Goal: Task Accomplishment & Management: Use online tool/utility

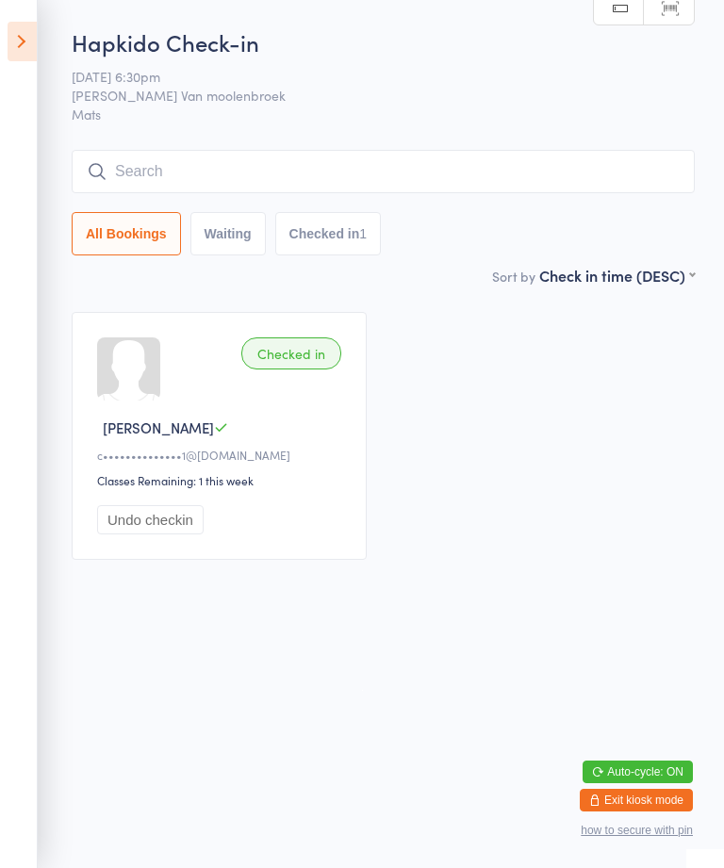
click at [33, 32] on icon at bounding box center [22, 42] width 29 height 40
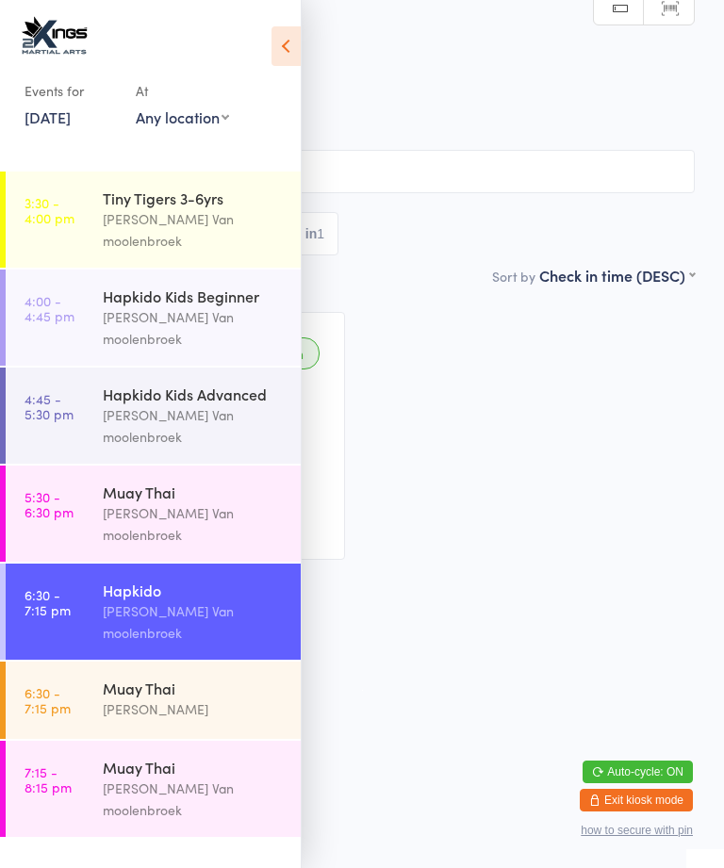
click at [122, 699] on div "[PERSON_NAME]" at bounding box center [194, 710] width 182 height 22
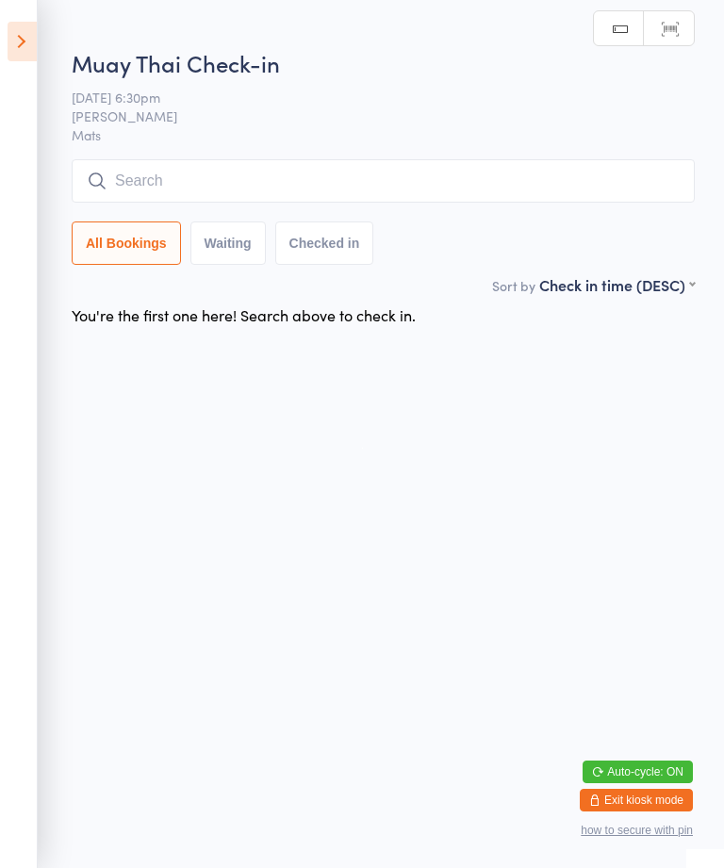
click at [158, 192] on input "search" at bounding box center [383, 180] width 623 height 43
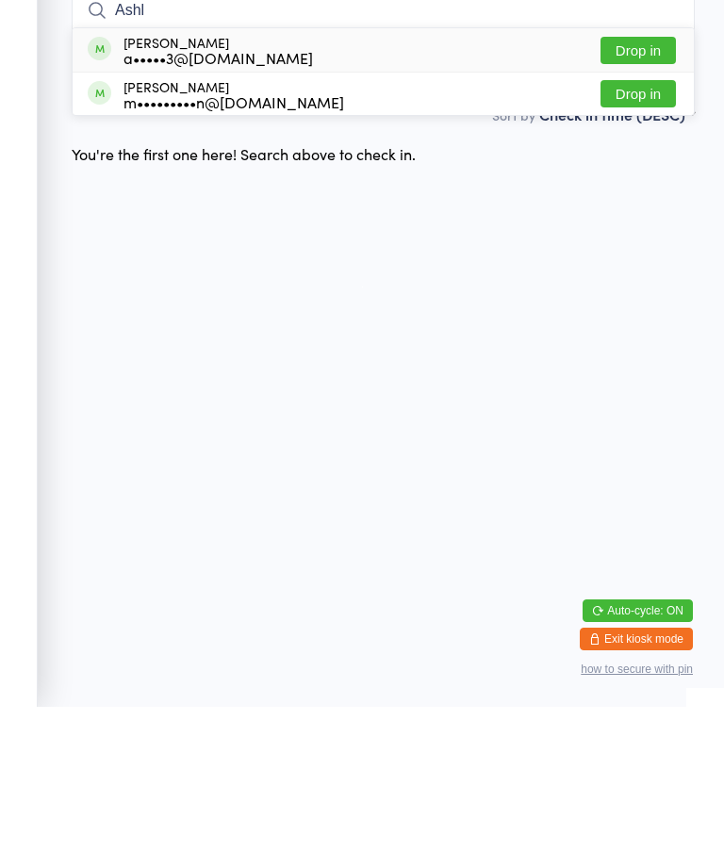
type input "Ashl"
click at [174, 211] on div "a•••••3@[DOMAIN_NAME]" at bounding box center [219, 218] width 190 height 15
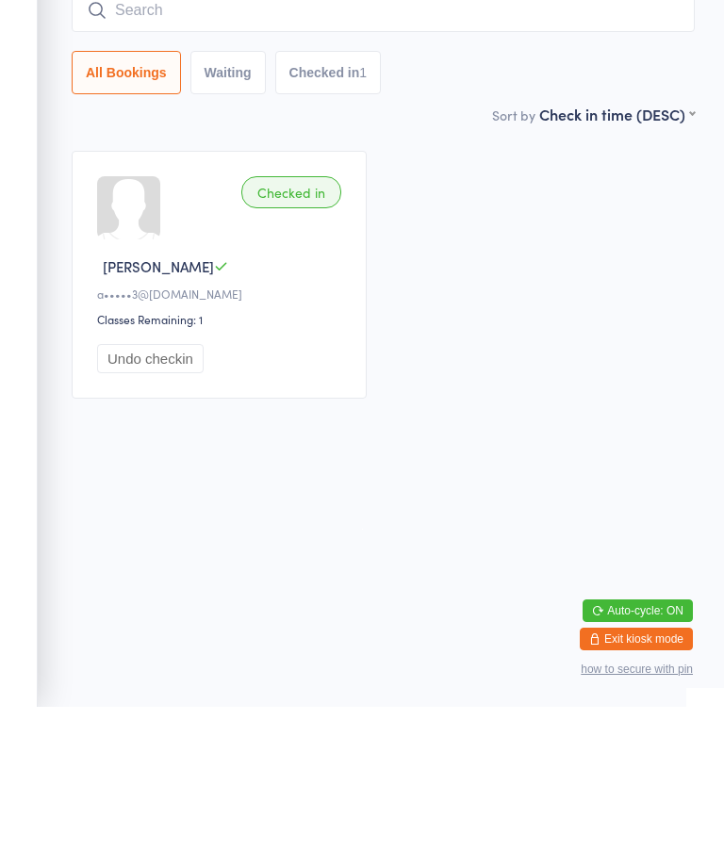
click at [370, 212] on button "Checked in 1" at bounding box center [328, 233] width 107 height 43
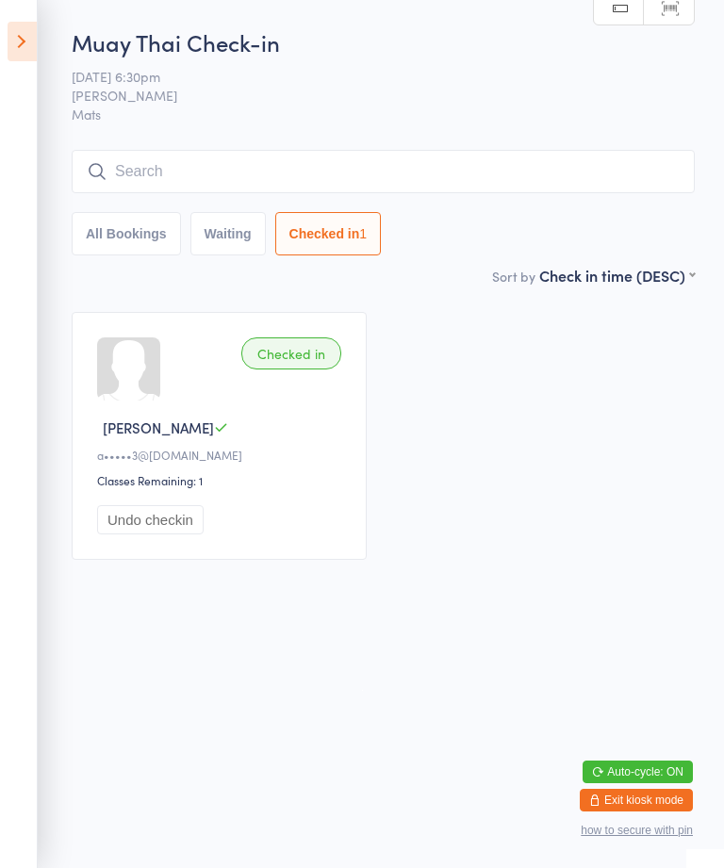
click at [223, 174] on input "search" at bounding box center [383, 171] width 623 height 43
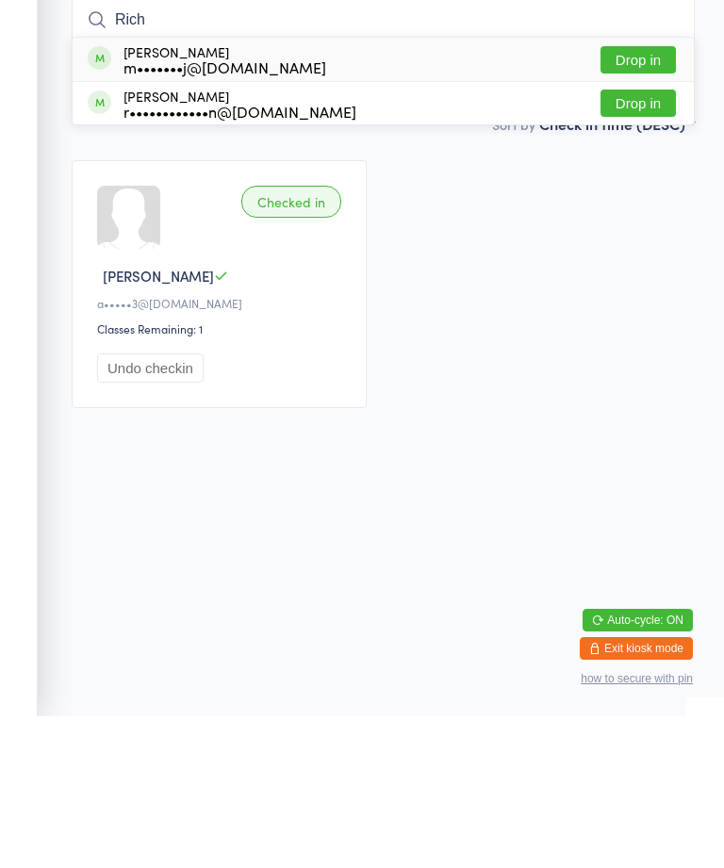
type input "Rich"
click at [266, 256] on div "r••••••••••••n@[DOMAIN_NAME]" at bounding box center [240, 263] width 233 height 15
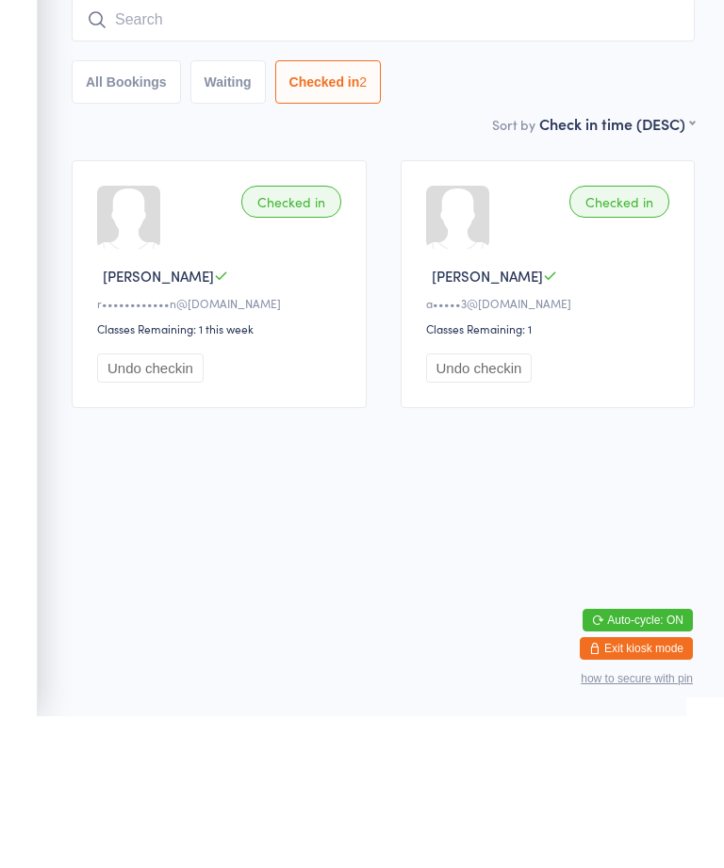
type input "E"
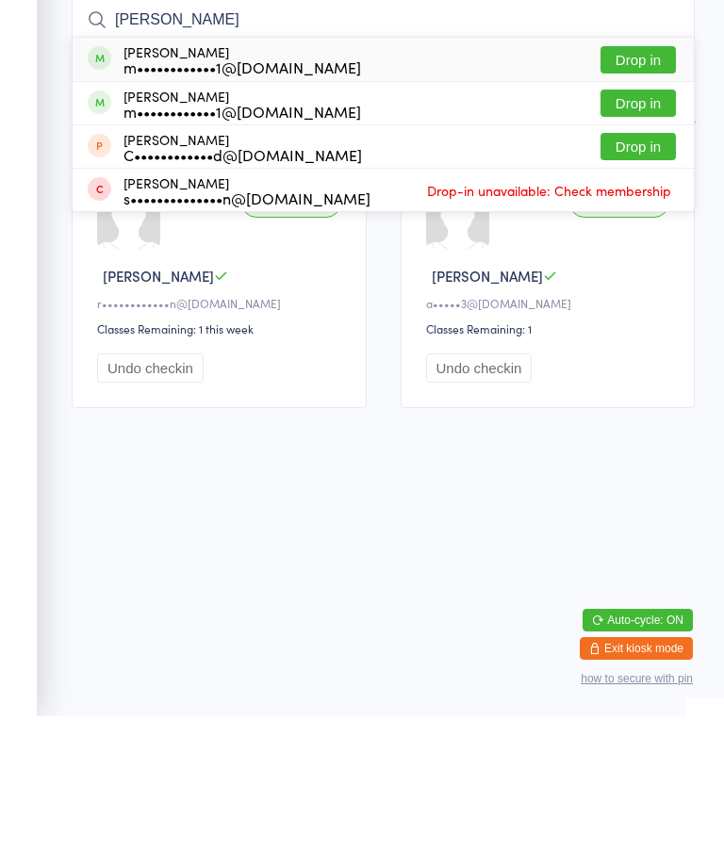
type input "[PERSON_NAME]"
click at [642, 285] on button "Drop in" at bounding box center [638, 298] width 75 height 27
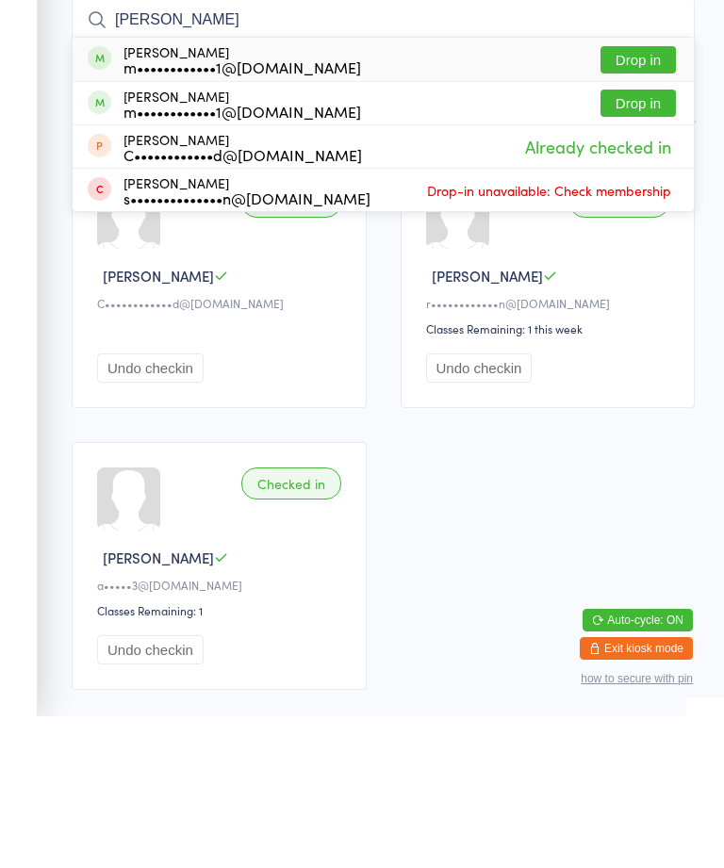
type input "[PERSON_NAME]"
click at [626, 198] on button "Drop in" at bounding box center [638, 211] width 75 height 27
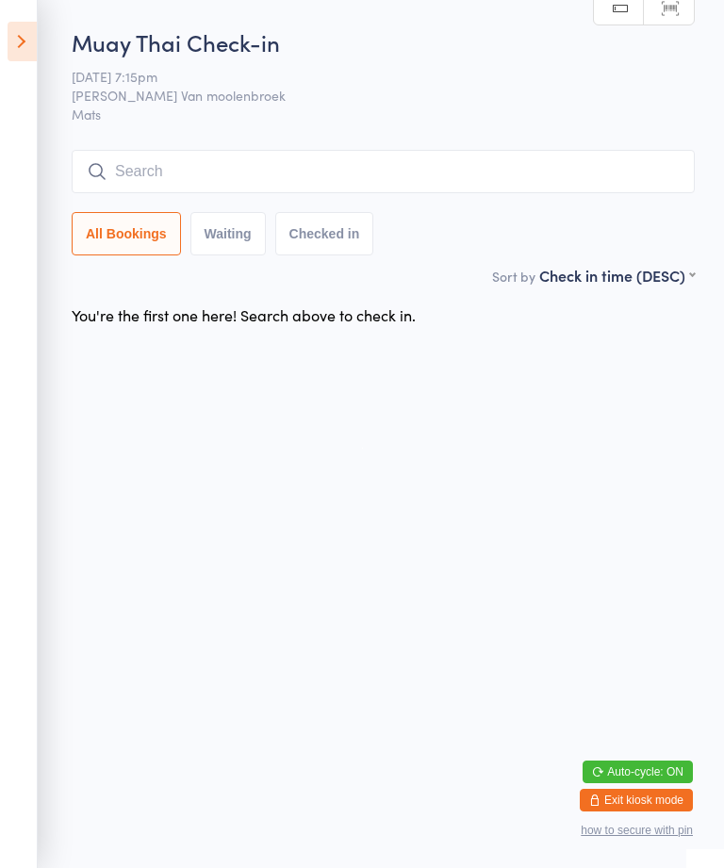
click at [178, 157] on input "search" at bounding box center [383, 171] width 623 height 43
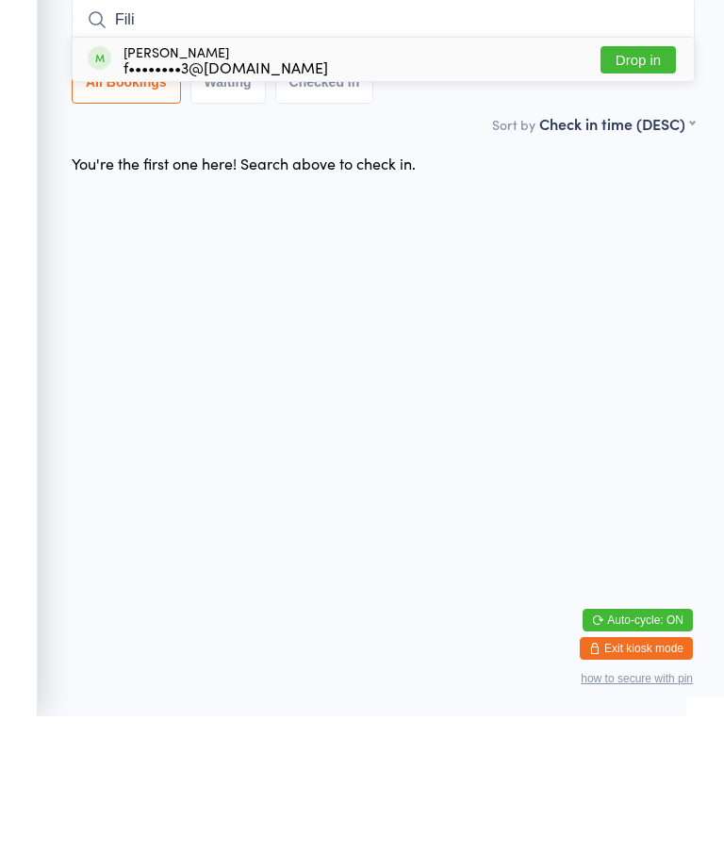
type input "Fili"
click at [241, 211] on div "f••••••••3@[DOMAIN_NAME]" at bounding box center [226, 218] width 205 height 15
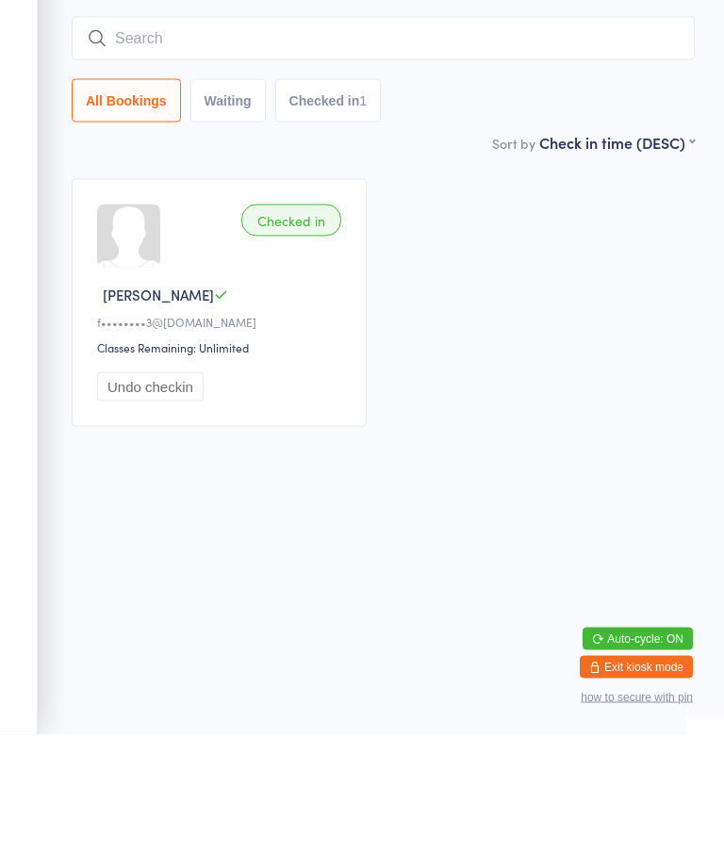
click at [178, 150] on input "search" at bounding box center [383, 171] width 623 height 43
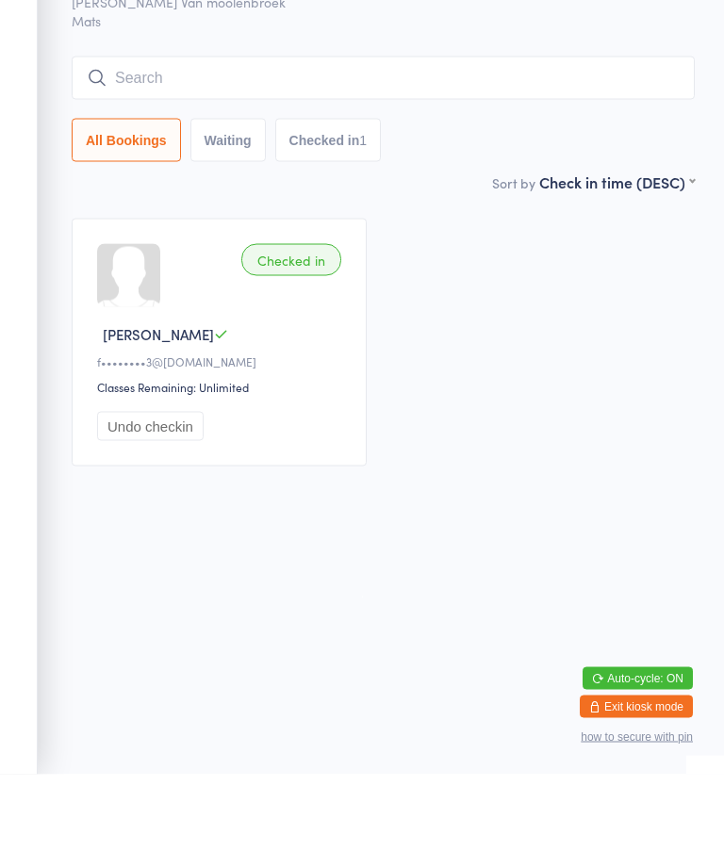
click at [195, 150] on input "search" at bounding box center [383, 171] width 623 height 43
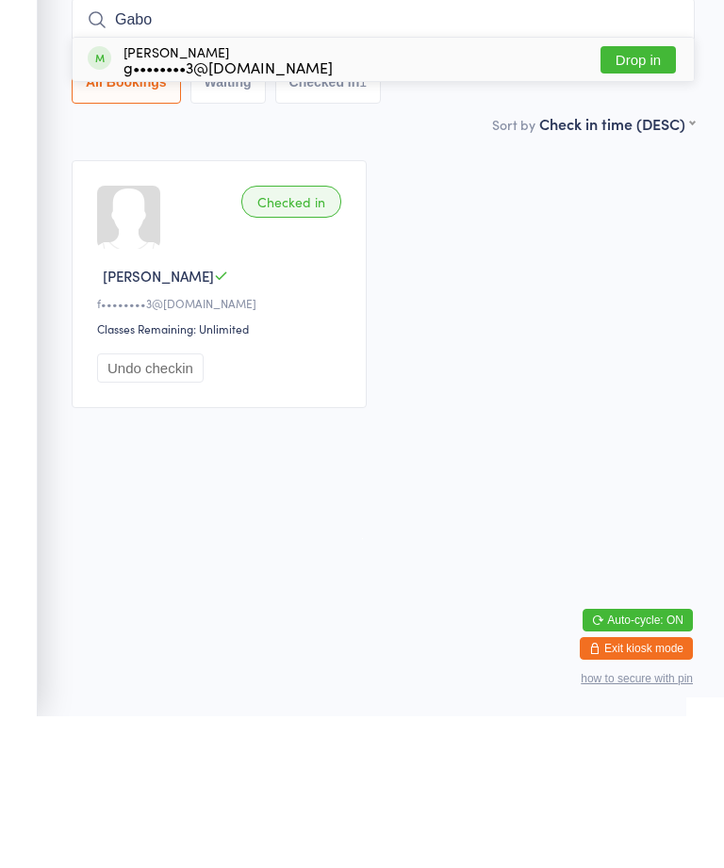
click at [650, 150] on input "Gabo" at bounding box center [383, 171] width 623 height 43
type input "Gabo"
click at [486, 190] on div "[PERSON_NAME] g••••••••3@[DOMAIN_NAME] Drop in" at bounding box center [383, 211] width 621 height 43
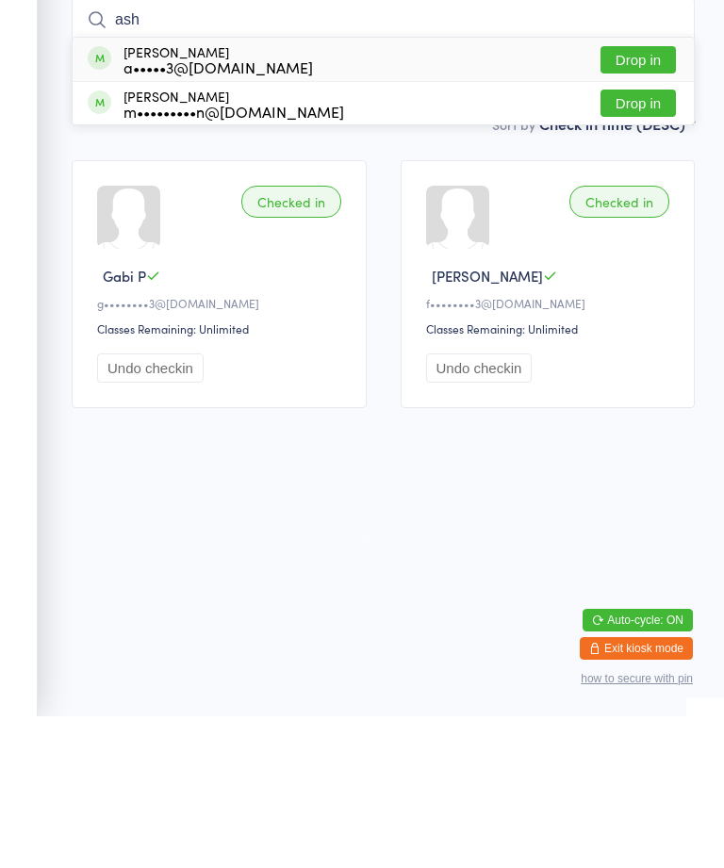
type input "ash"
click at [187, 211] on div "a•••••3@[DOMAIN_NAME]" at bounding box center [219, 218] width 190 height 15
